Goal: Transaction & Acquisition: Purchase product/service

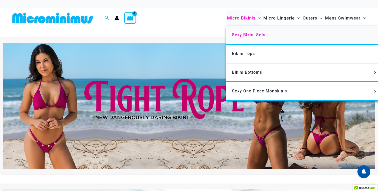
click at [244, 36] on span "Sexy Bikini Sets" at bounding box center [248, 34] width 33 height 5
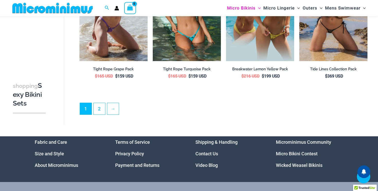
scroll to position [1088, 0]
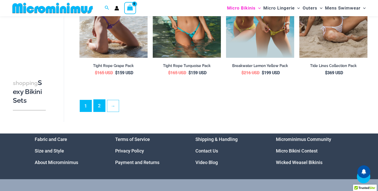
click at [97, 103] on link "2" at bounding box center [100, 106] width 12 height 12
